Goal: Contribute content: Add original content to the website for others to see

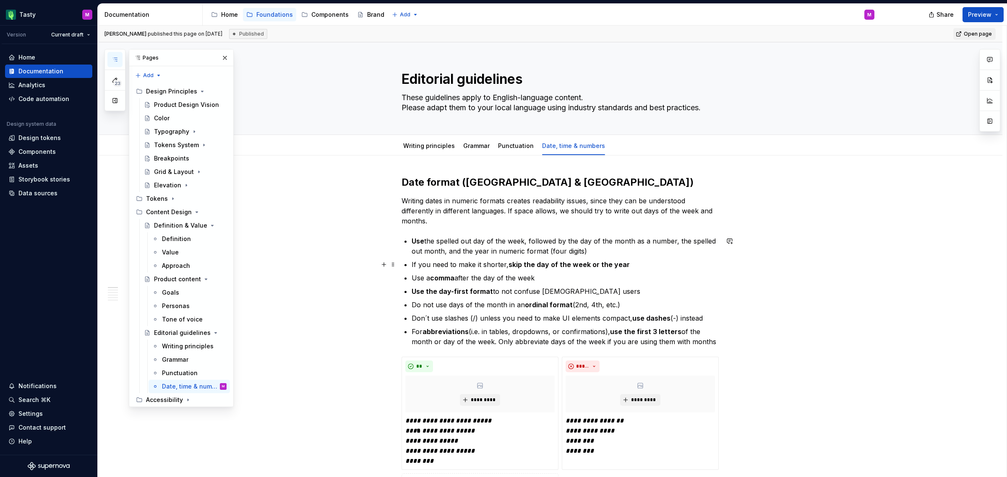
type textarea "*"
click at [462, 221] on p "Writing dates in numeric formats creates readability issues, since they can be …" at bounding box center [559, 211] width 317 height 30
click at [118, 59] on button "button" at bounding box center [114, 59] width 15 height 15
type textarea "*"
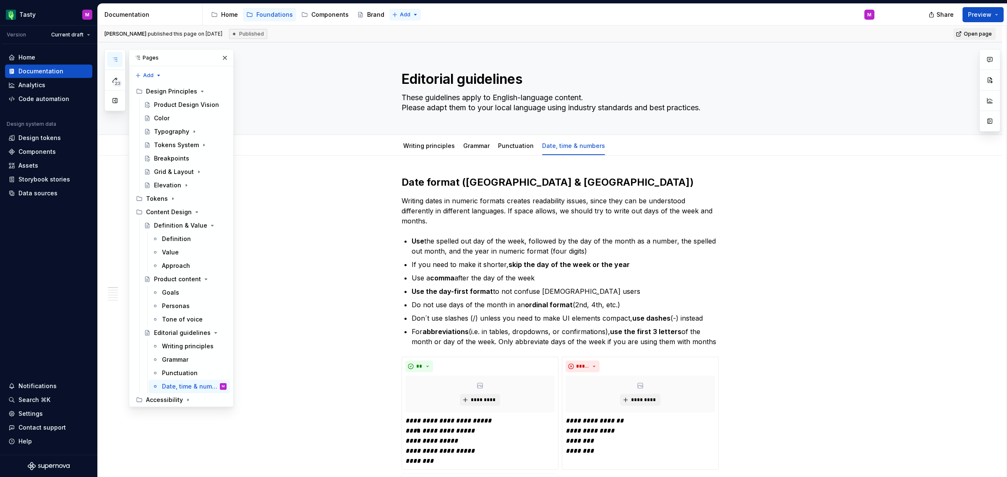
click at [398, 14] on html "Tasty M Version Current draft Home Documentation Analytics Code automation Desi…" at bounding box center [503, 238] width 1007 height 477
click at [419, 29] on div "New page" at bounding box center [428, 31] width 55 height 8
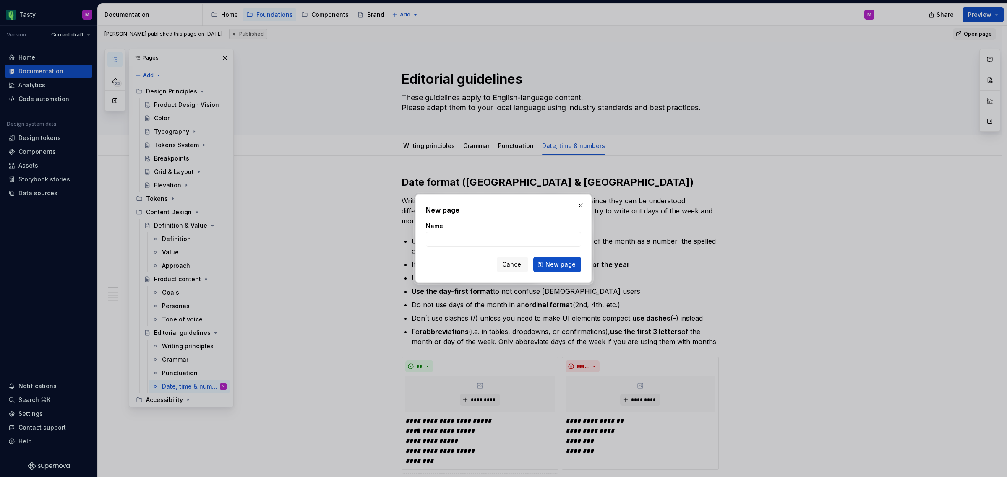
click at [447, 249] on form "Name Cancel New page" at bounding box center [503, 247] width 155 height 50
click at [444, 242] on input "Name" at bounding box center [503, 239] width 155 height 15
type input "I"
type textarea "*"
